Goal: Register for event/course

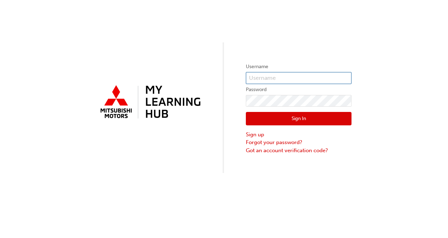
type input "0005919841"
click at [254, 117] on button "Sign In" at bounding box center [299, 118] width 106 height 13
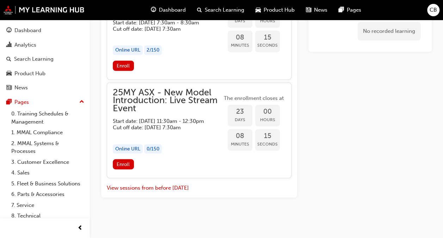
scroll to position [960, 0]
click at [121, 167] on span "Enroll" at bounding box center [123, 164] width 13 height 6
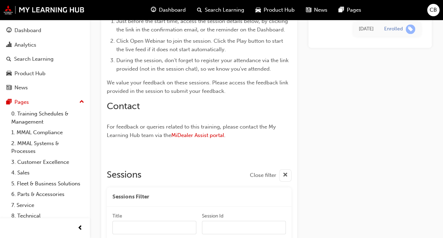
scroll to position [552, 0]
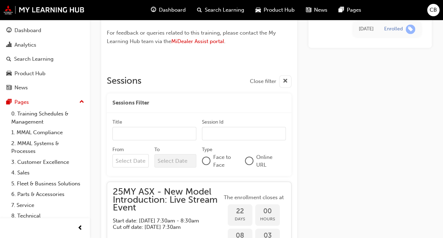
drag, startPoint x: 442, startPoint y: 122, endPoint x: 449, endPoint y: 84, distance: 38.4
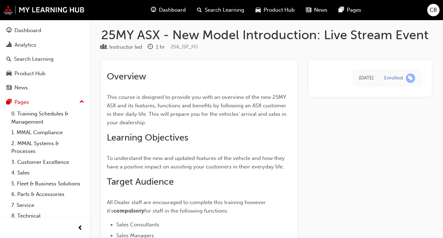
scroll to position [0, 0]
